Goal: Task Accomplishment & Management: Use online tool/utility

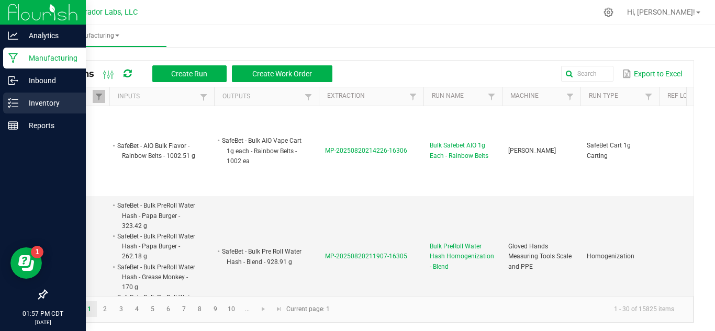
click at [14, 104] on icon at bounding box center [13, 103] width 10 height 10
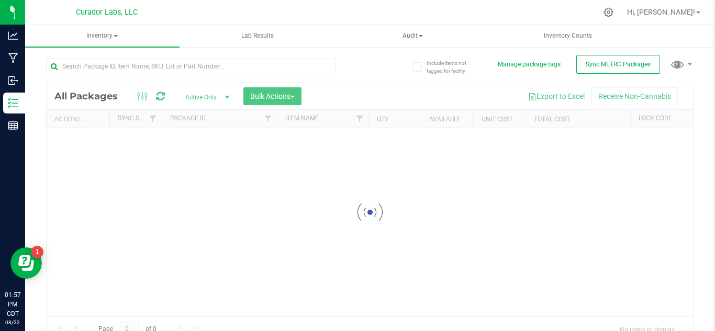
click at [146, 75] on div at bounding box center [191, 71] width 290 height 24
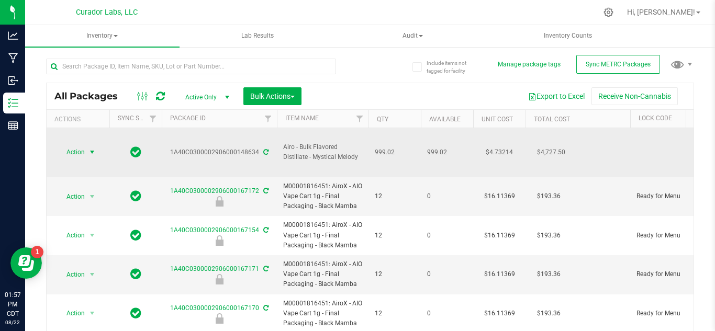
click at [74, 145] on span "Action" at bounding box center [71, 152] width 28 height 15
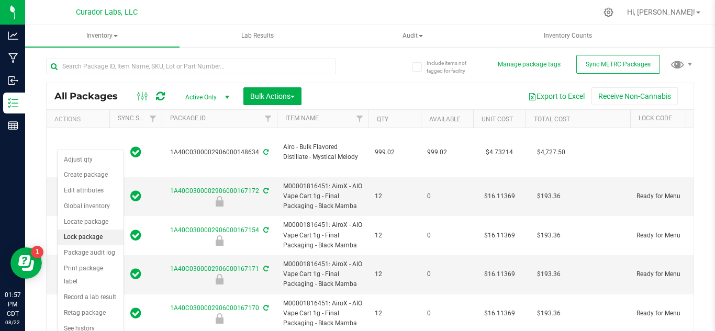
click at [73, 235] on li "Lock package" at bounding box center [91, 238] width 66 height 16
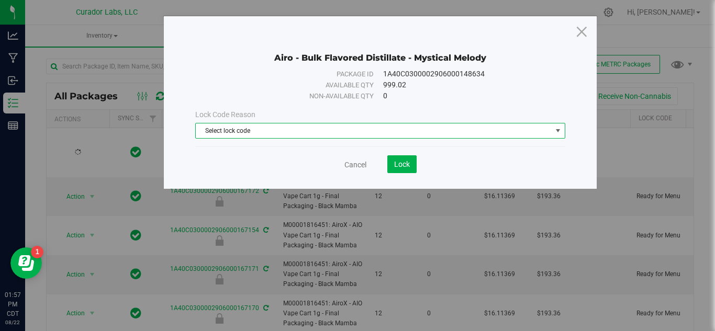
click at [261, 123] on span "Select lock code" at bounding box center [380, 131] width 370 height 16
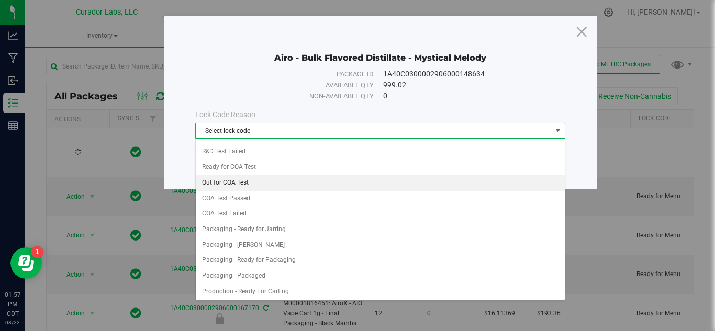
scroll to position [385, 0]
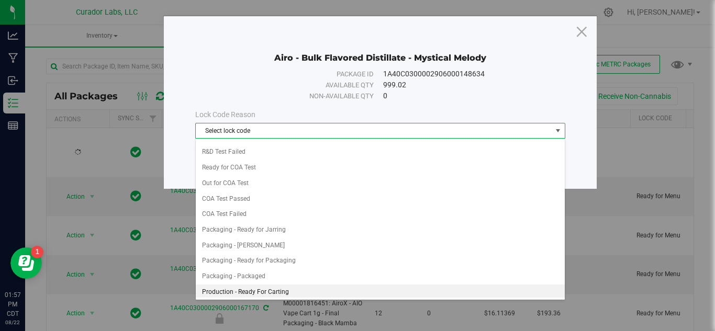
click at [250, 291] on li "Production - Ready For Carting" at bounding box center [380, 293] width 369 height 16
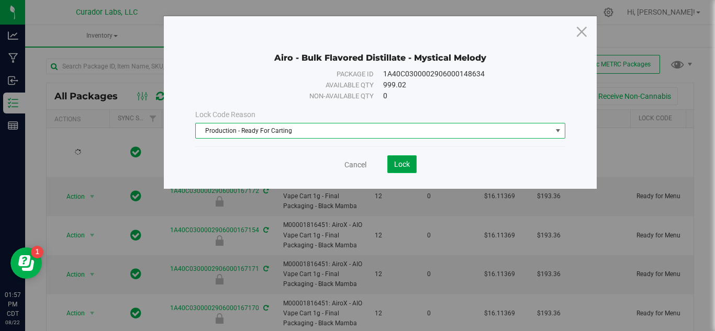
click at [408, 159] on button "Lock" at bounding box center [401, 164] width 29 height 18
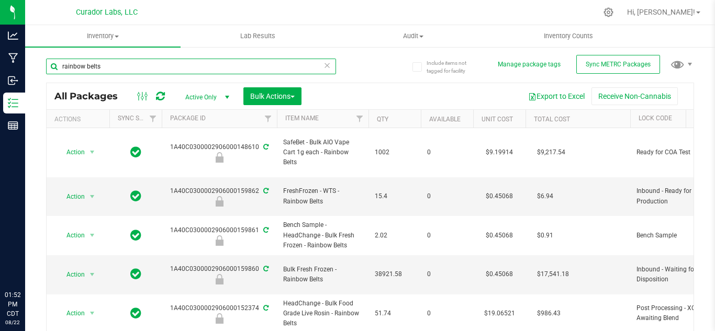
click at [161, 65] on input "rainbow belts" at bounding box center [191, 67] width 290 height 16
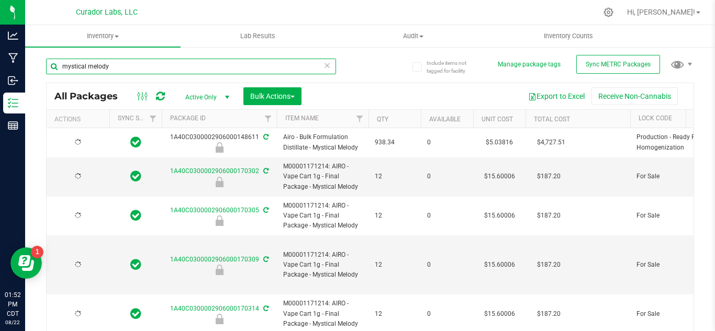
type input "mystical melody"
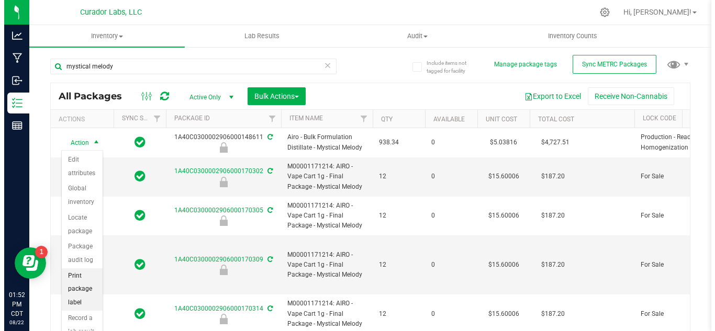
scroll to position [67, 0]
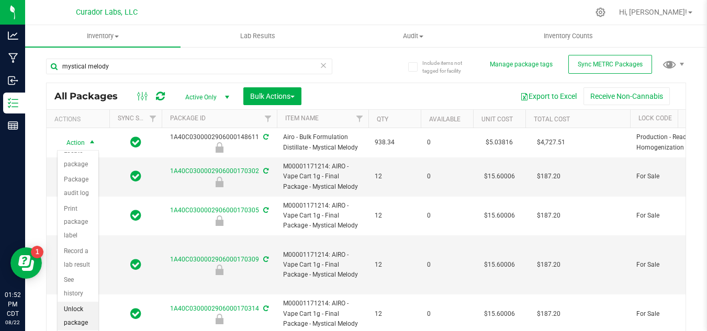
click at [73, 314] on li "Unlock package" at bounding box center [78, 316] width 41 height 29
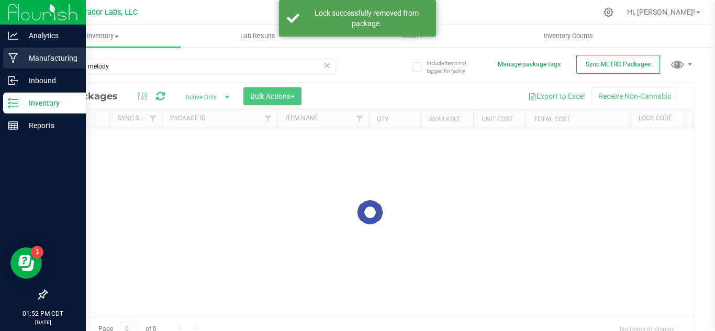
click at [17, 58] on icon at bounding box center [13, 58] width 10 height 10
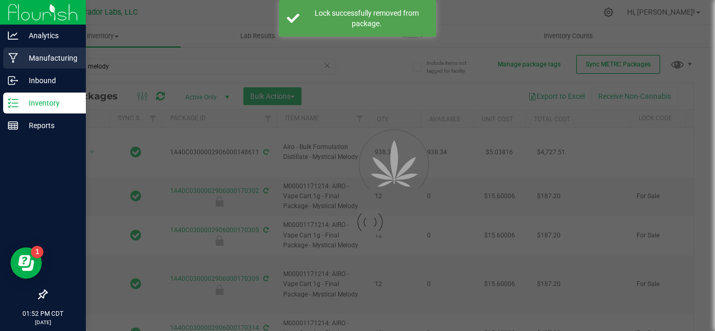
type input "2026-08-20"
type input "2026-07-23"
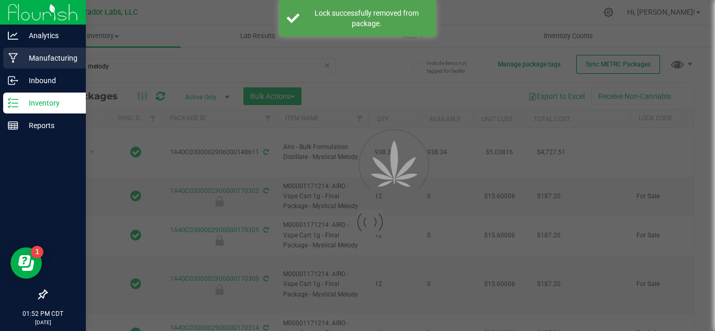
type input "2026-07-23"
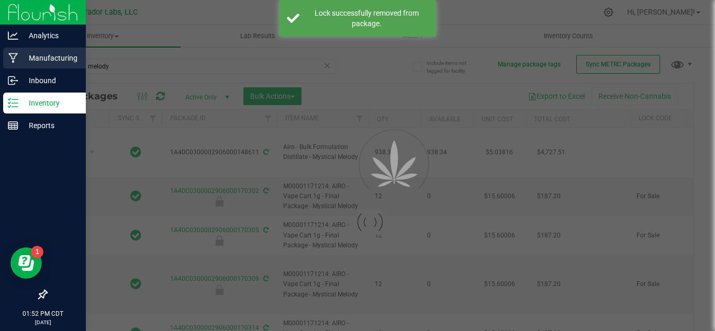
type input "2026-07-23"
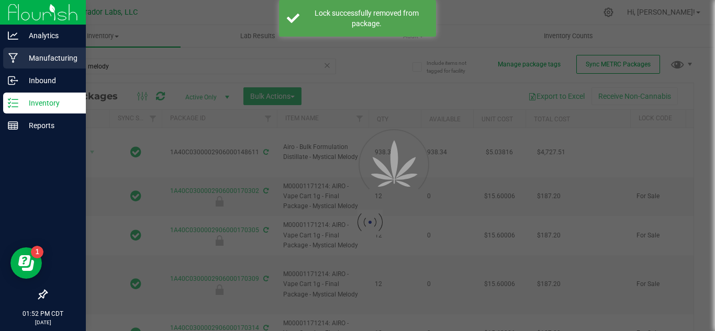
type input "2026-07-23"
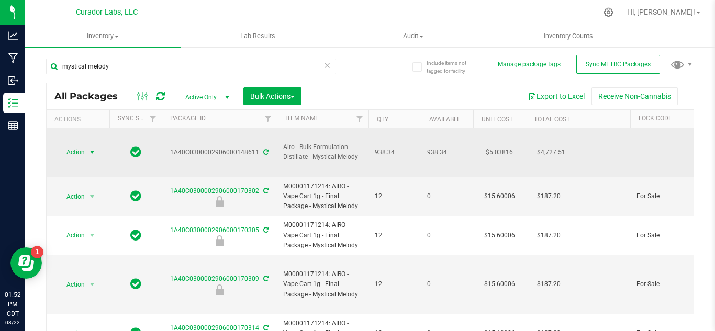
click at [86, 145] on span "select" at bounding box center [92, 152] width 13 height 15
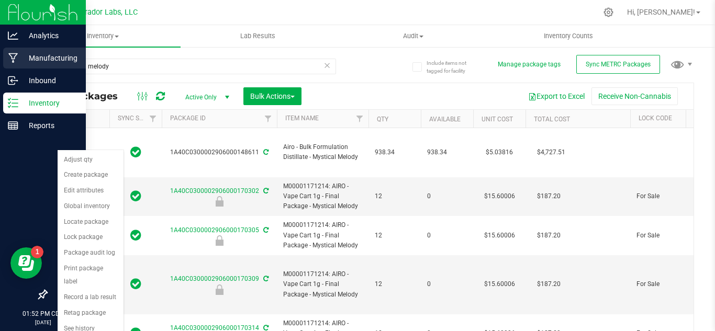
click at [21, 62] on p "Manufacturing" at bounding box center [49, 58] width 63 height 13
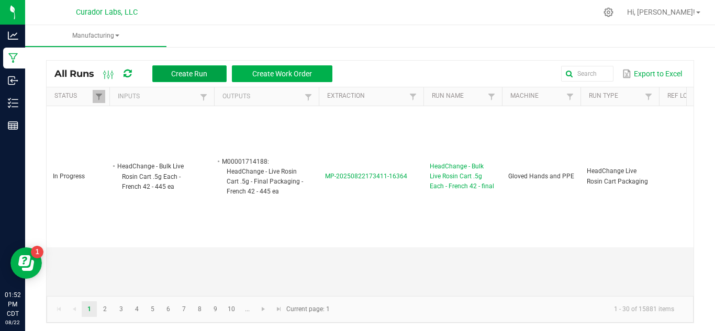
click at [169, 77] on button "Create Run" at bounding box center [189, 73] width 74 height 17
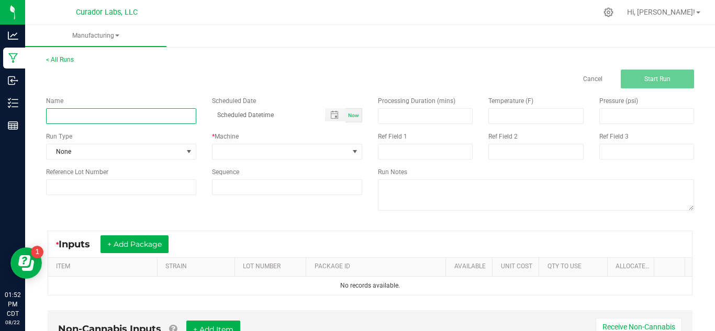
click at [134, 119] on input at bounding box center [121, 116] width 150 height 16
type input "Bulk Flavored Distillate - Mystical Melody"
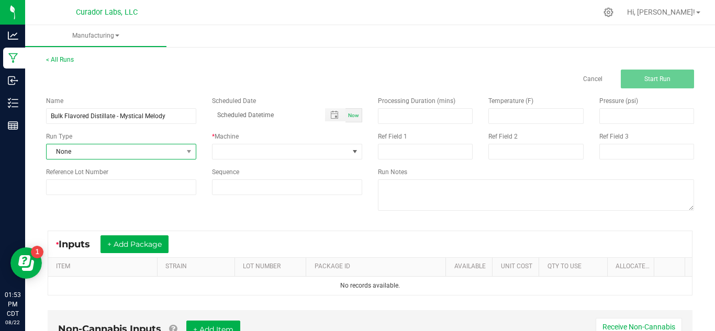
click at [131, 149] on span "None" at bounding box center [115, 152] width 136 height 15
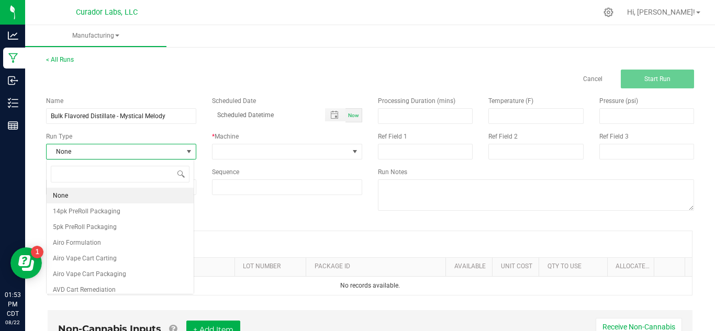
scroll to position [16, 149]
type input "for"
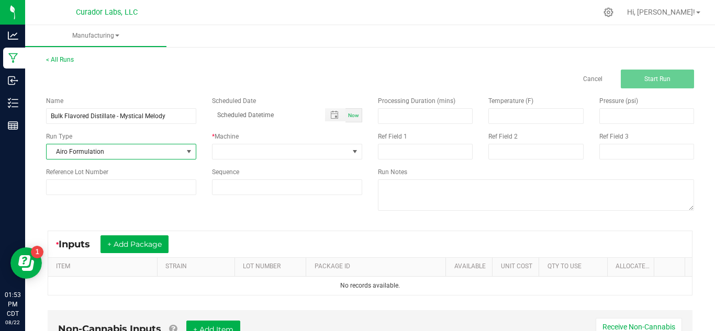
click at [209, 149] on div "* Machine" at bounding box center [287, 146] width 166 height 28
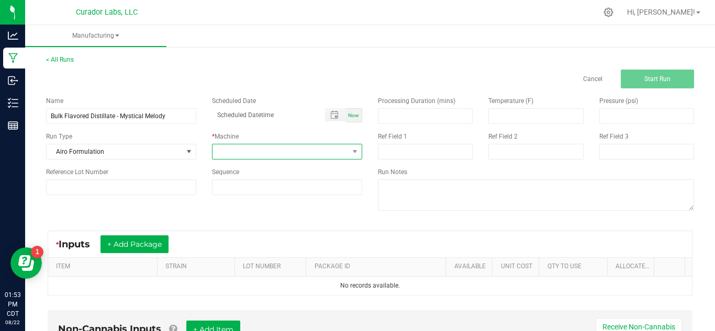
click at [235, 148] on span at bounding box center [281, 152] width 136 height 15
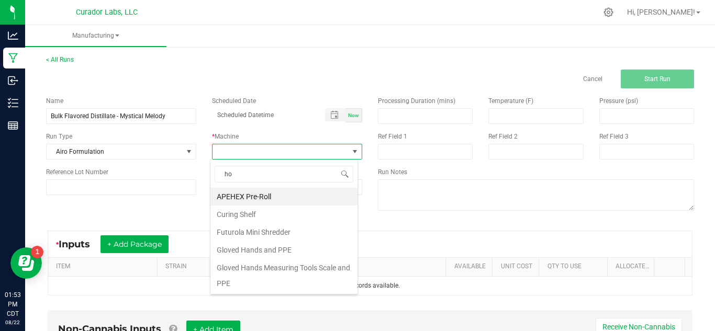
type input "hom"
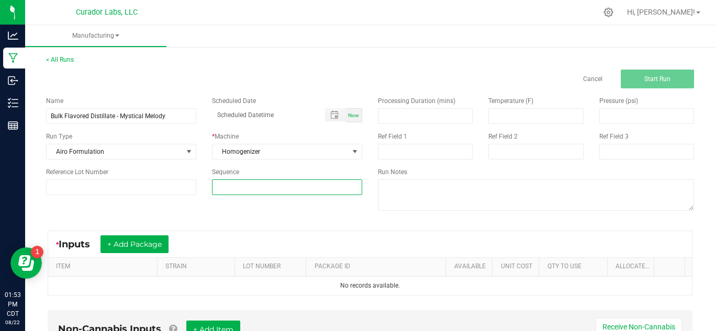
click at [233, 191] on input at bounding box center [287, 187] width 149 height 15
type input "4"
click at [151, 251] on button "+ Add Package" at bounding box center [135, 245] width 68 height 18
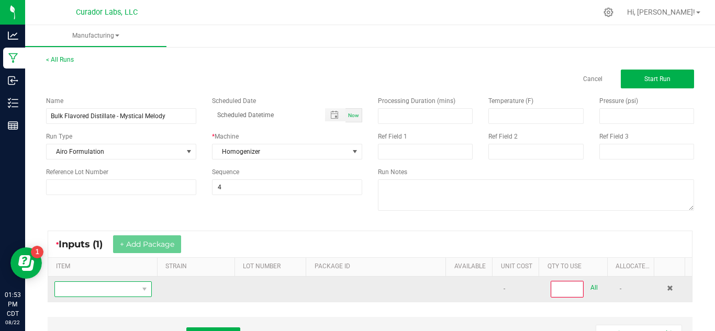
click at [107, 293] on span "NO DATA FOUND" at bounding box center [96, 289] width 83 height 15
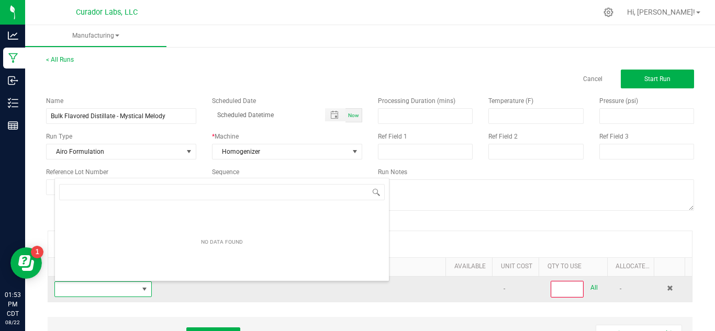
scroll to position [16, 94]
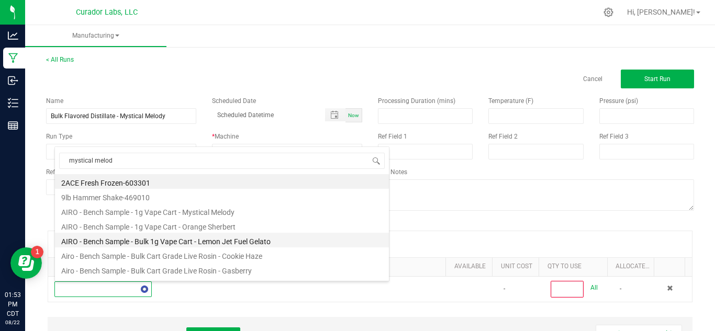
type input "mystical melody"
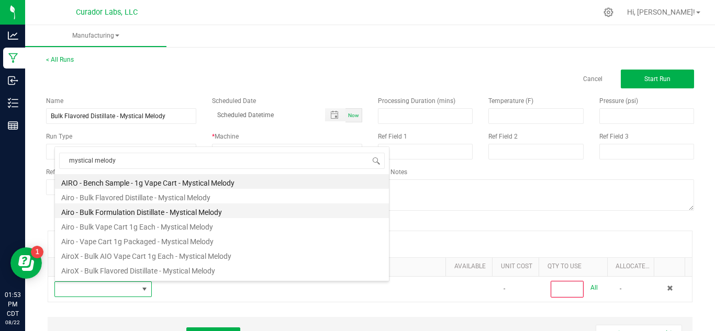
click at [148, 213] on li "Airo - Bulk Formulation Distillate - Mystical Melody" at bounding box center [222, 211] width 334 height 15
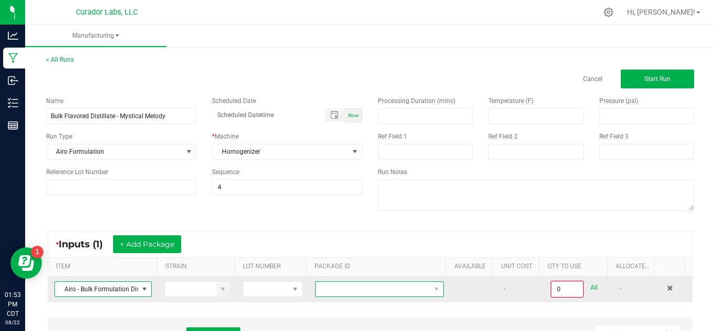
click at [340, 287] on span at bounding box center [373, 289] width 115 height 15
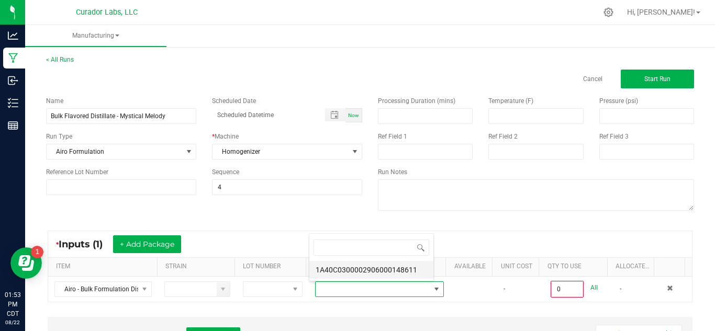
click at [351, 273] on li "1A40C0300002906000148611" at bounding box center [371, 270] width 124 height 18
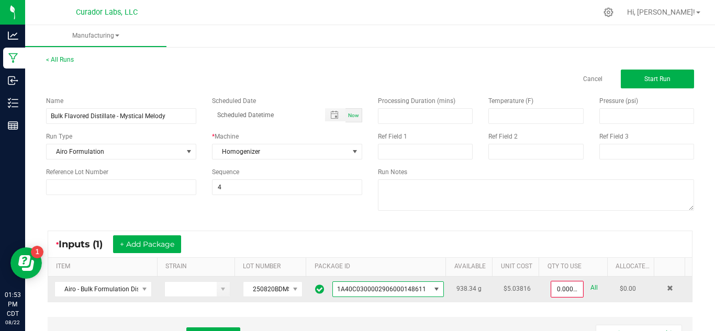
click at [591, 290] on link "All" at bounding box center [594, 288] width 7 height 14
type input "938.3400 g"
click at [412, 230] on div "* Inputs (1) + Add Package ITEM STRAIN LOT NUMBER PACKAGE ID AVAILABLE Unit Cos…" at bounding box center [370, 266] width 664 height 90
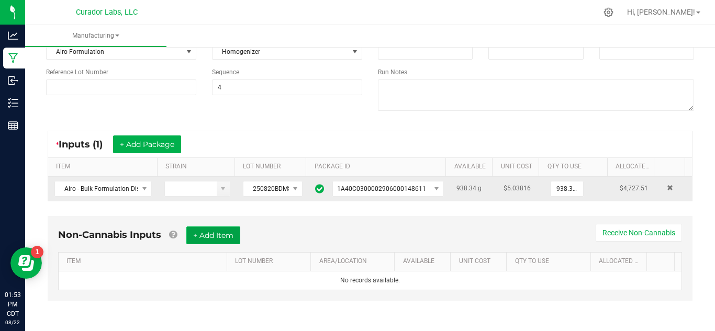
click at [192, 238] on button "+ Add Item" at bounding box center [213, 236] width 54 height 18
click at [192, 238] on div "Non-Cannabis Inputs (1) + Add Item Receive Non-Cannabis" at bounding box center [370, 240] width 624 height 26
click at [108, 303] on div "Non-Cannabis Inputs (1) + Add Item Receive Non-Cannabis ITEM LOT NUMBER AREA/LO…" at bounding box center [370, 261] width 645 height 91
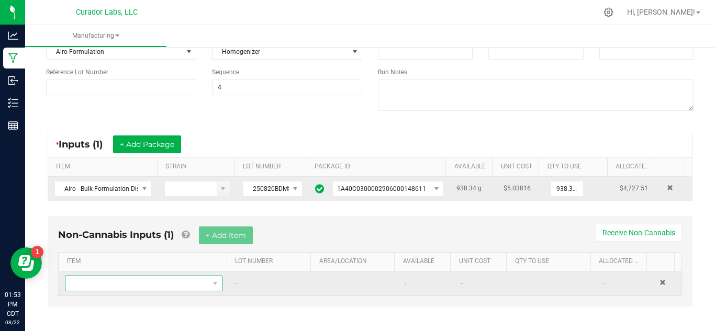
click at [115, 287] on span "NO DATA FOUND" at bounding box center [136, 283] width 143 height 15
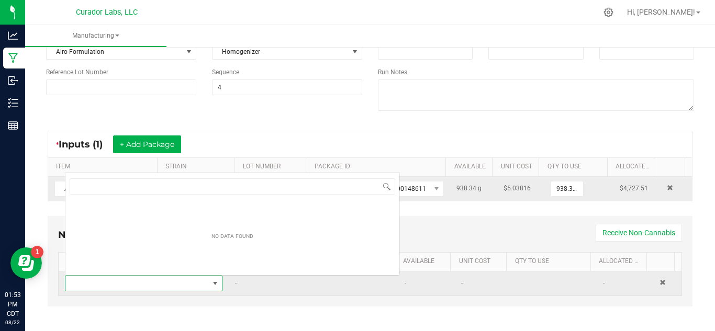
scroll to position [16, 151]
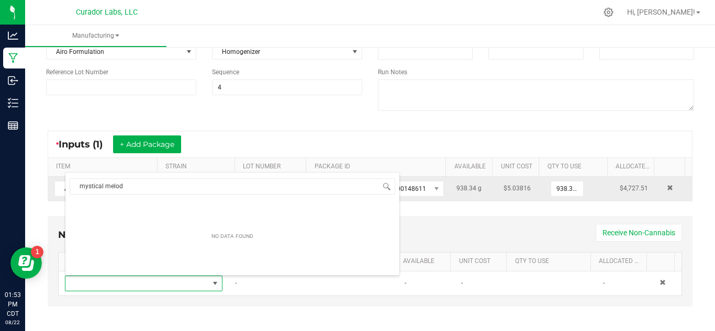
type input "mystical melody"
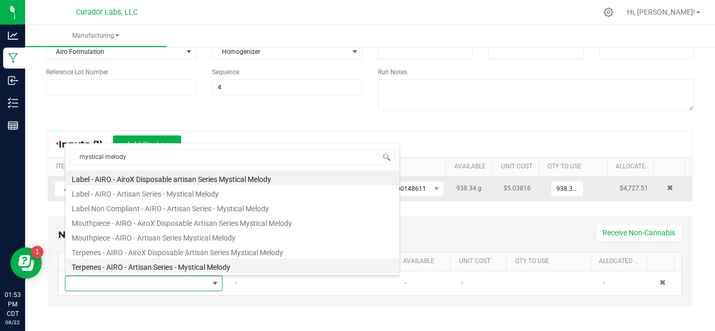
click at [148, 270] on li "Terpenes - AIRO - Artisan Series - Mystical Melody" at bounding box center [232, 266] width 334 height 15
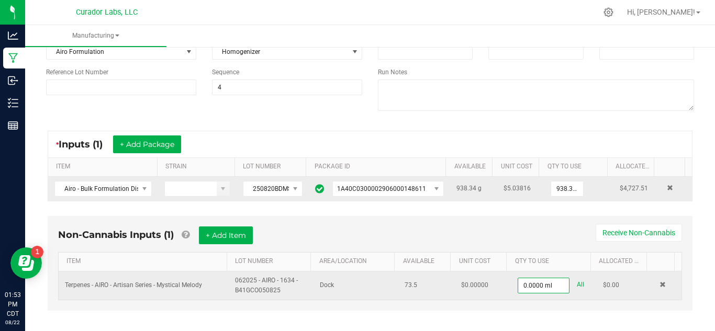
click at [577, 286] on link "All" at bounding box center [580, 285] width 7 height 14
type input "73.5000 ml"
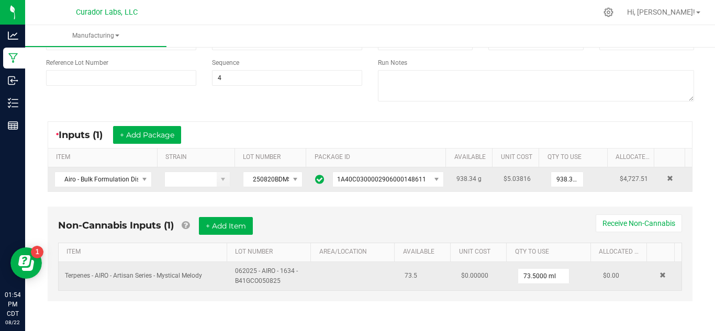
scroll to position [0, 0]
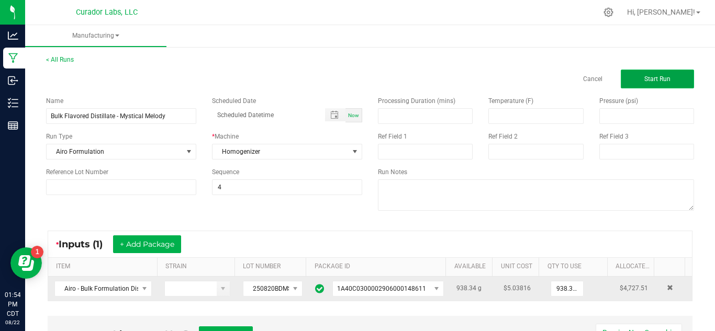
click at [677, 76] on button "Start Run" at bounding box center [657, 79] width 73 height 19
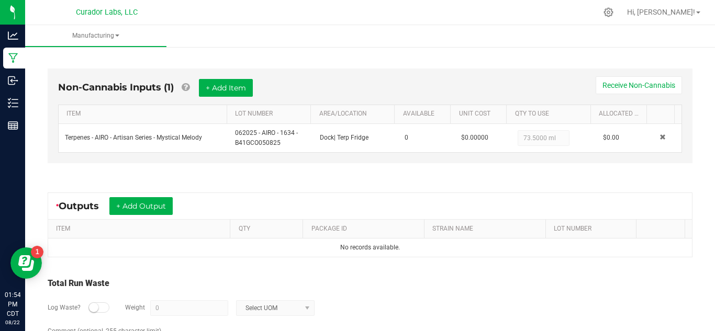
scroll to position [316, 0]
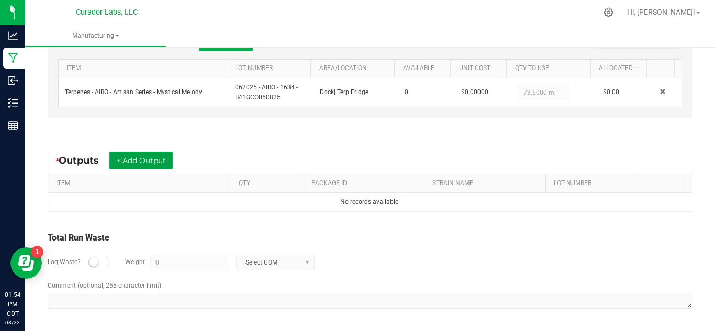
click at [133, 158] on button "+ Add Output" at bounding box center [140, 161] width 63 height 18
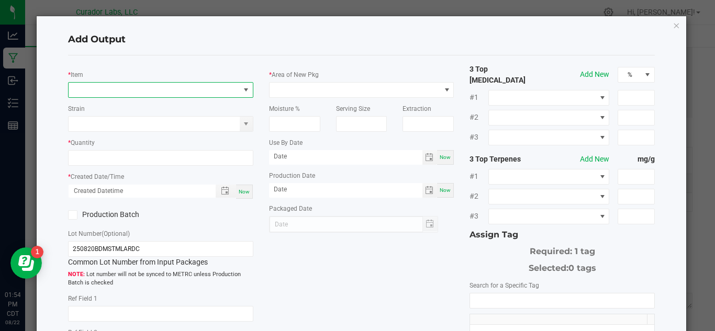
click at [163, 89] on span "NO DATA FOUND" at bounding box center [154, 90] width 171 height 15
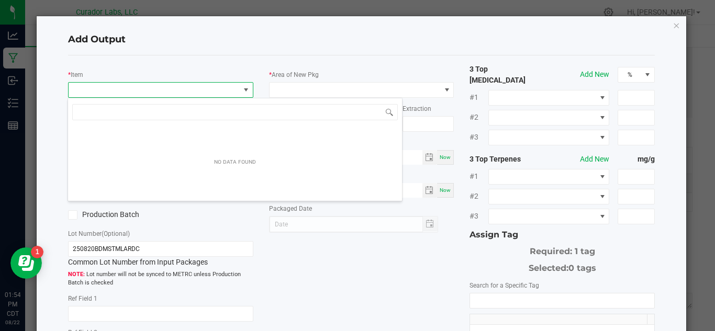
scroll to position [16, 183]
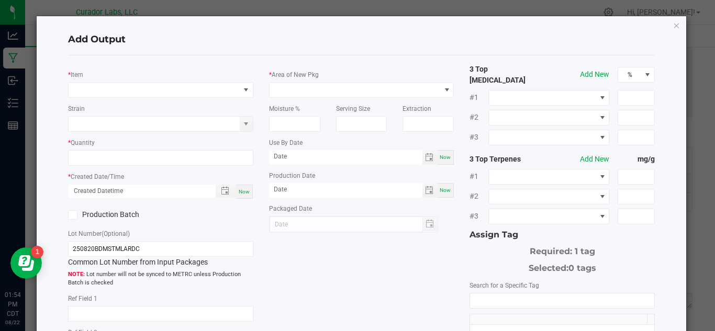
click at [200, 98] on div "* Item Strain * Quantity * Created Date/Time Now Production Batch Lot Number (O…" at bounding box center [160, 231] width 201 height 334
click at [201, 94] on span "NO DATA FOUND" at bounding box center [154, 90] width 171 height 15
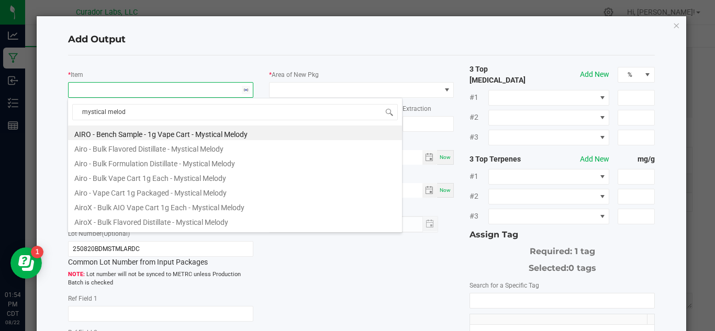
type input "mystical melody"
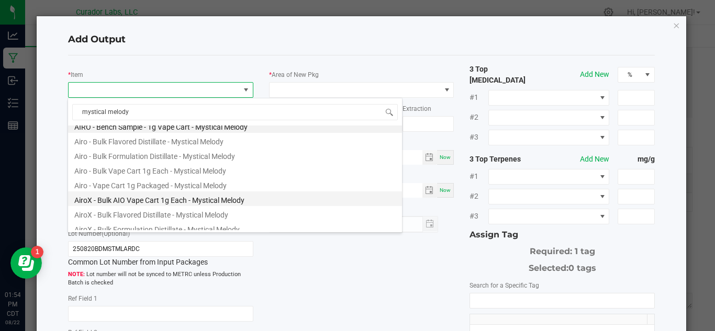
scroll to position [0, 0]
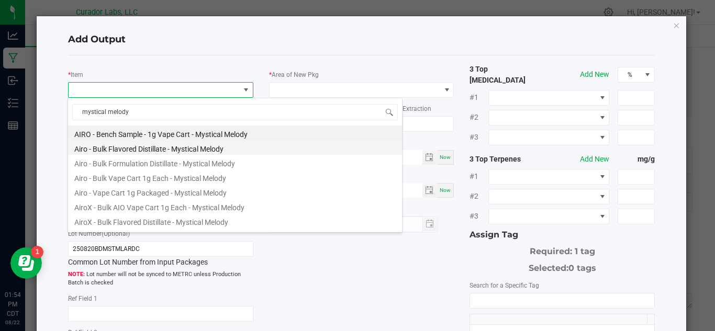
click at [195, 151] on li "Airo - Bulk Flavored Distillate - Mystical Melody" at bounding box center [235, 147] width 334 height 15
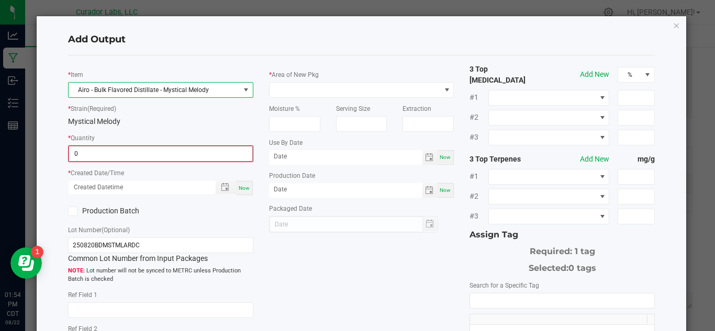
click at [149, 152] on input "0" at bounding box center [160, 154] width 183 height 15
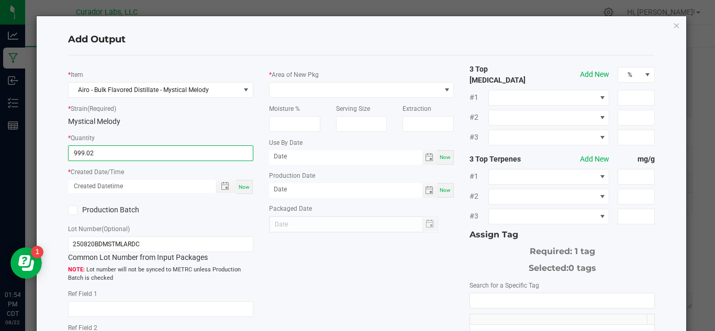
type input "999.0200 g"
click at [239, 187] on span "Now" at bounding box center [244, 187] width 11 height 6
type input "08/22/2025 1:54 PM"
type input "[DATE]"
click at [110, 208] on label "Production Batch" at bounding box center [110, 210] width 85 height 11
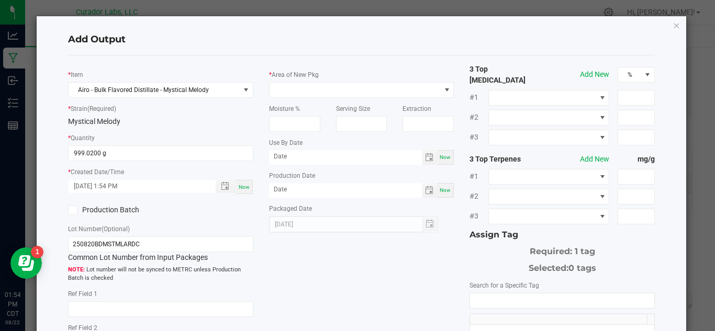
click at [0, 0] on input "Production Batch" at bounding box center [0, 0] width 0 height 0
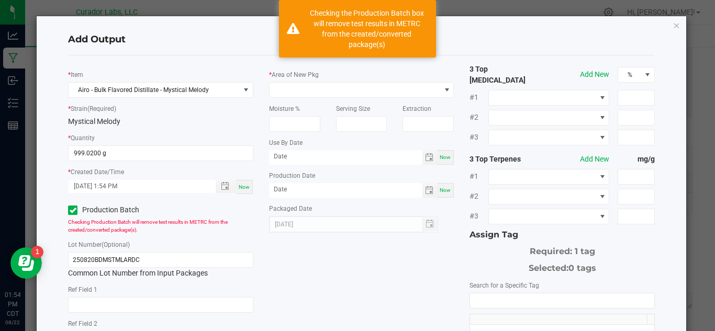
click at [321, 98] on div "Moisture %" at bounding box center [294, 115] width 67 height 34
click at [326, 95] on span at bounding box center [355, 90] width 171 height 15
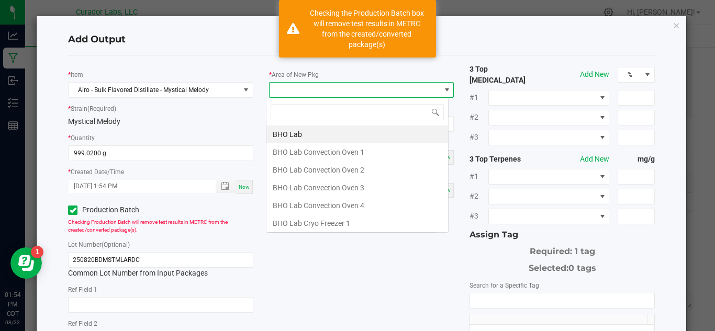
scroll to position [16, 183]
type input "lab"
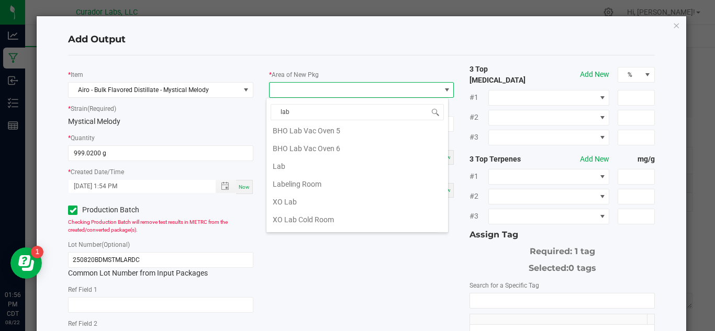
scroll to position [234, 0]
click at [318, 168] on li "Lab" at bounding box center [357, 168] width 182 height 18
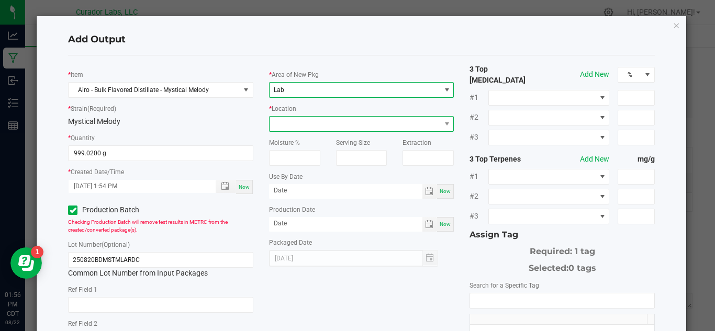
click at [319, 124] on span at bounding box center [355, 124] width 171 height 15
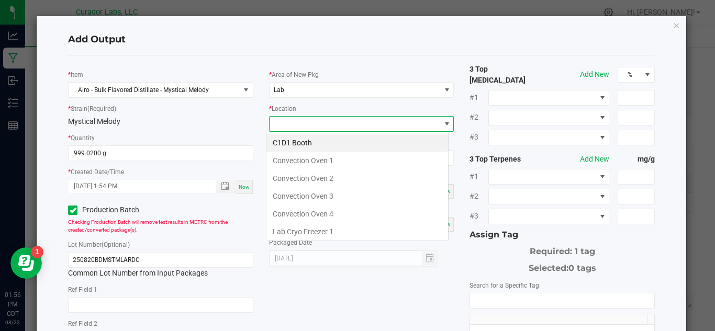
scroll to position [16, 183]
click at [307, 163] on li "Convection Oven 1" at bounding box center [357, 161] width 182 height 18
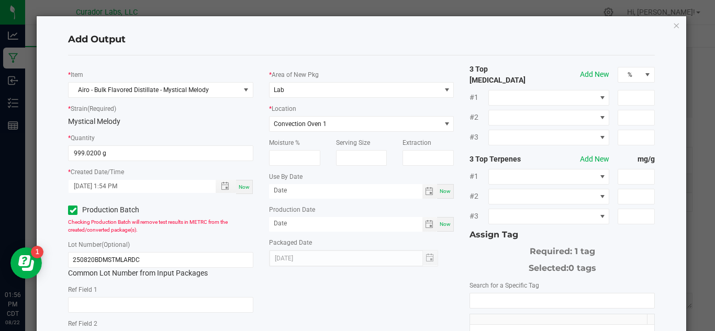
click at [444, 183] on div "Use By Date Now" at bounding box center [361, 185] width 185 height 28
click at [442, 193] on span "Now" at bounding box center [445, 191] width 11 height 6
type input "[DATE]"
click at [445, 222] on span "Now" at bounding box center [445, 224] width 11 height 6
type input "[DATE]"
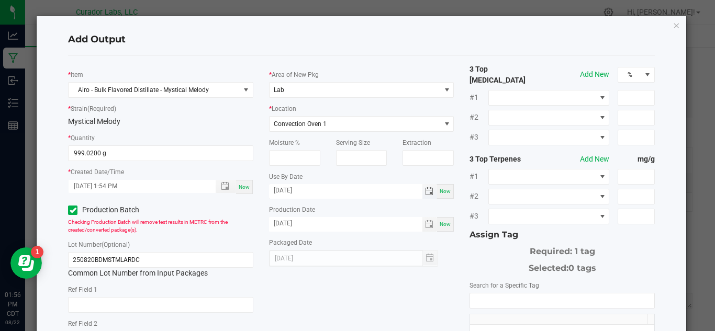
click at [326, 193] on input "[DATE]" at bounding box center [345, 190] width 153 height 13
type input "08/22/2026"
click at [483, 294] on input "NO DATA FOUND" at bounding box center [562, 301] width 184 height 15
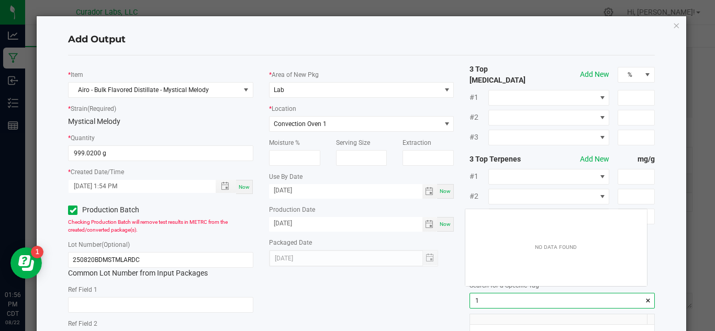
scroll to position [15, 182]
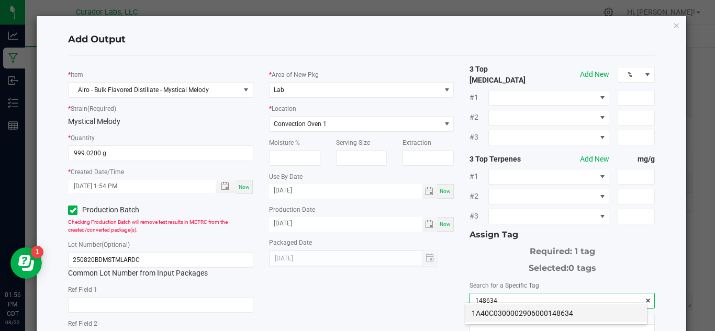
click at [492, 312] on li "1A40C0300002906000148634" at bounding box center [556, 314] width 182 height 18
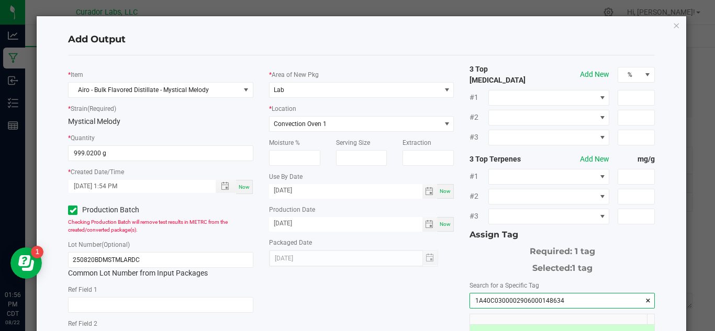
type input "1A40C0300002906000148634"
click at [380, 308] on div "* Item Airo - Bulk Flavored Distillate - Mystical Melody * Strain (Required) My…" at bounding box center [361, 255] width 603 height 382
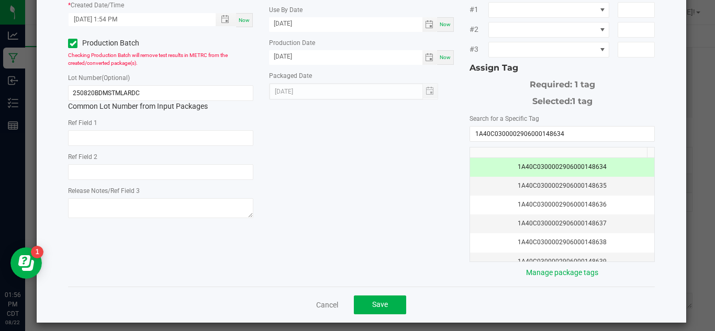
scroll to position [169, 0]
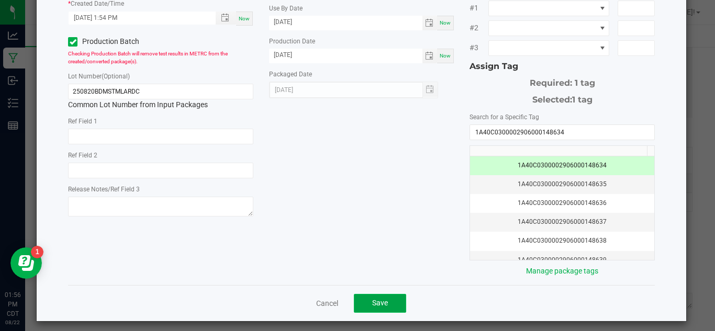
click at [379, 301] on span "Save" at bounding box center [380, 303] width 16 height 8
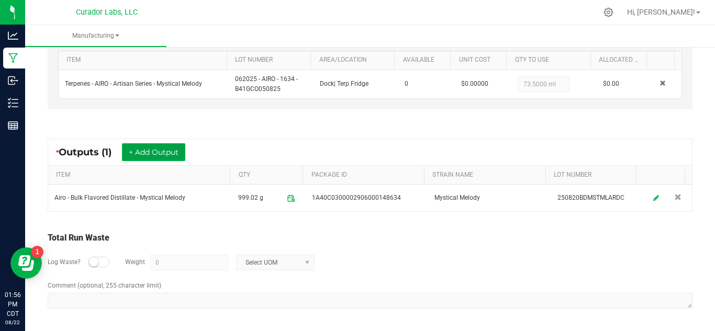
scroll to position [0, 0]
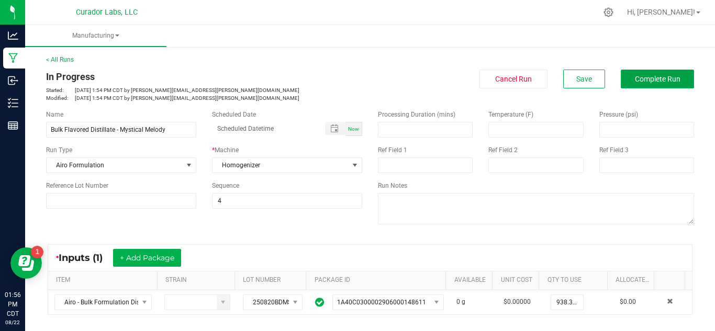
click at [655, 73] on button "Complete Run" at bounding box center [657, 79] width 73 height 19
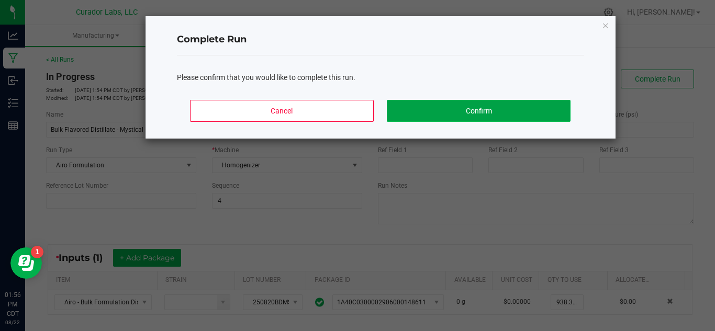
click at [481, 119] on button "Confirm" at bounding box center [478, 111] width 183 height 22
